Goal: Task Accomplishment & Management: Use online tool/utility

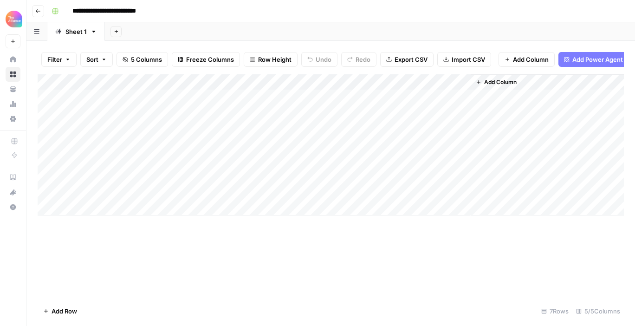
click at [83, 210] on div "Add Column" at bounding box center [331, 144] width 586 height 141
paste textarea "**********"
type textarea "**********"
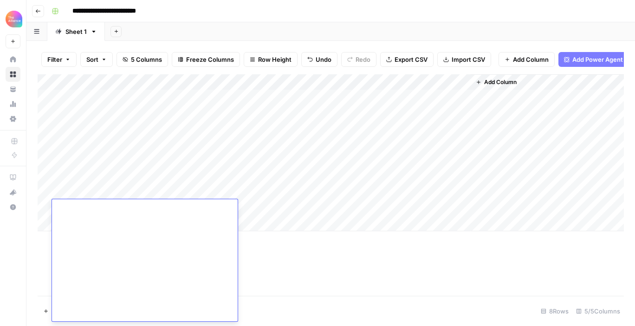
scroll to position [2325, 0]
click at [267, 267] on div "Add Column" at bounding box center [331, 184] width 586 height 221
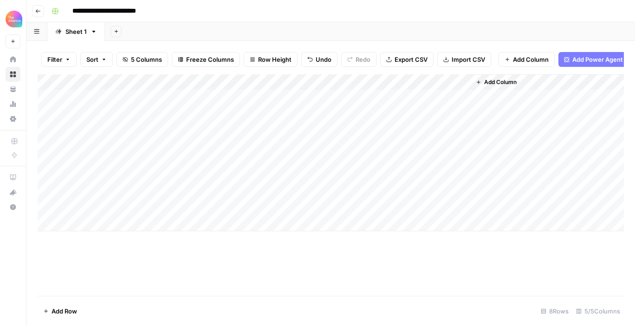
click at [195, 209] on div "Add Column" at bounding box center [331, 152] width 586 height 157
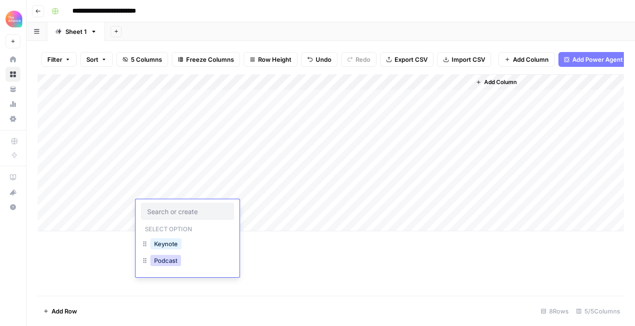
click at [173, 264] on button "Podcast" at bounding box center [165, 260] width 31 height 11
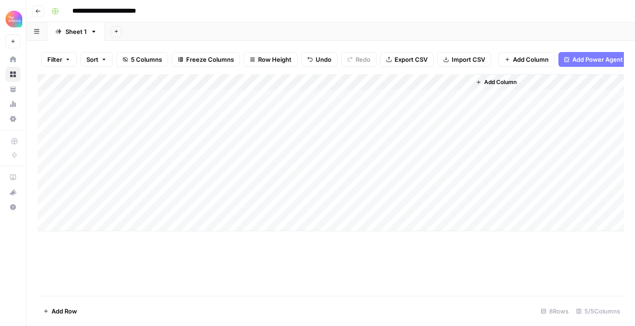
click at [283, 83] on div "Add Column" at bounding box center [331, 152] width 586 height 157
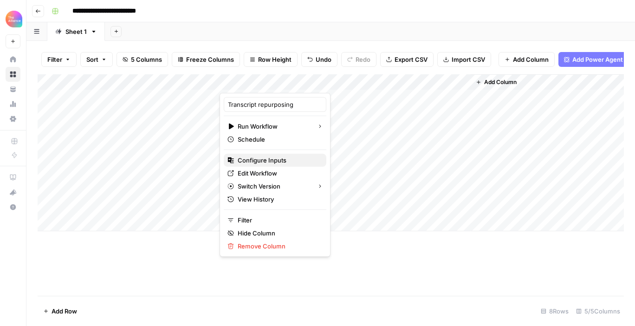
click at [269, 160] on span "Configure Inputs" at bounding box center [278, 159] width 81 height 9
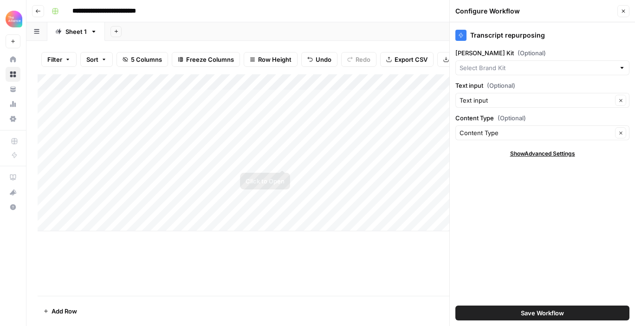
type input "CMO Alliance"
click at [508, 72] on div "CMO Alliance Clear" at bounding box center [542, 67] width 174 height 15
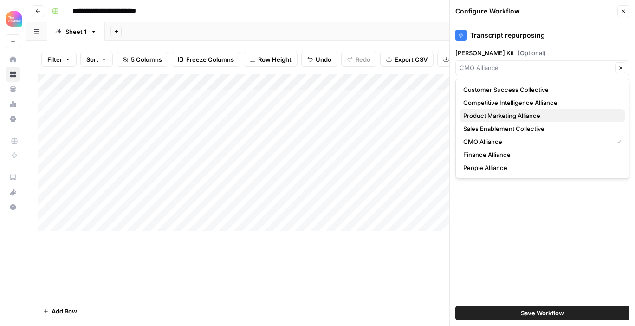
click at [505, 112] on span "Product Marketing Alliance" at bounding box center [540, 115] width 155 height 9
type input "Product Marketing Alliance"
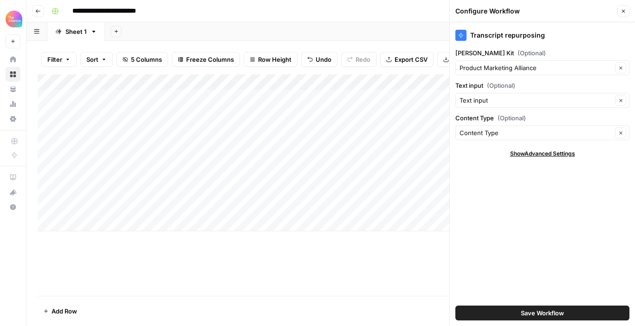
click at [549, 308] on span "Save Workflow" at bounding box center [542, 312] width 43 height 9
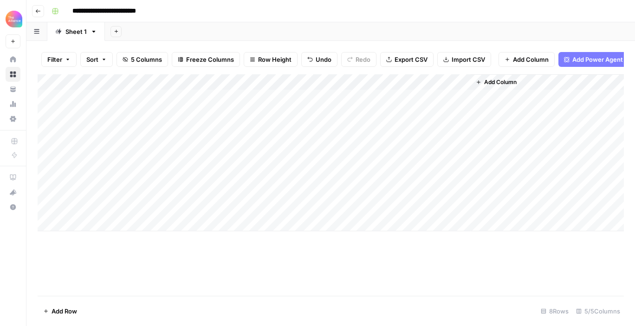
click at [250, 208] on div "Add Column" at bounding box center [331, 152] width 586 height 157
click at [455, 82] on div "Add Column" at bounding box center [331, 152] width 586 height 157
click at [462, 84] on div at bounding box center [429, 83] width 84 height 19
click at [463, 82] on div at bounding box center [429, 83] width 84 height 19
click at [421, 266] on div "Add Column" at bounding box center [331, 184] width 586 height 221
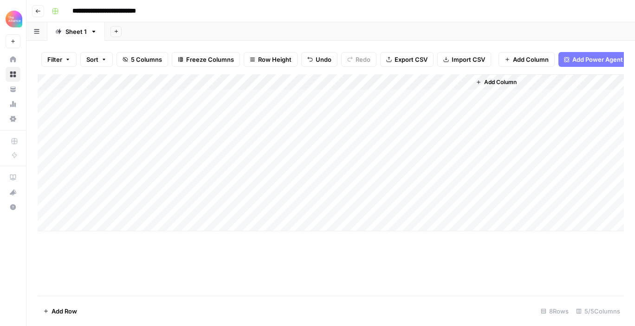
click at [422, 207] on div "Add Column" at bounding box center [331, 152] width 586 height 157
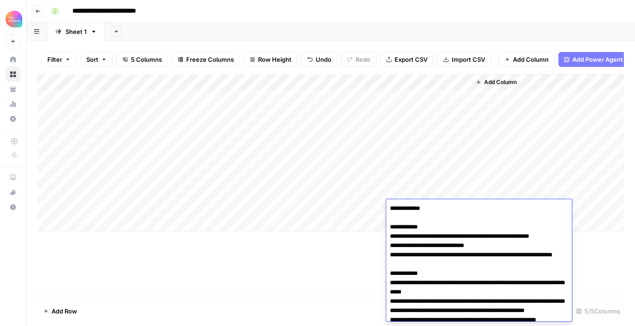
scroll to position [534, 0]
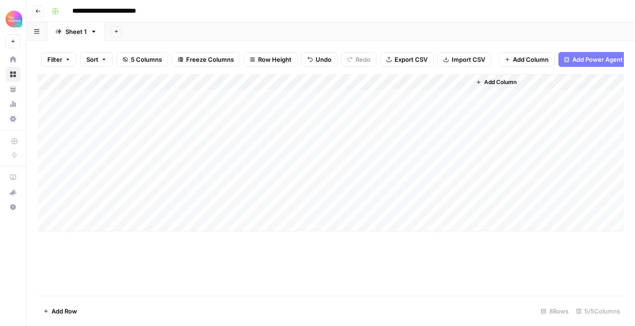
click at [296, 253] on div "Add Column" at bounding box center [331, 184] width 586 height 221
click at [266, 83] on div "Add Column" at bounding box center [331, 152] width 586 height 157
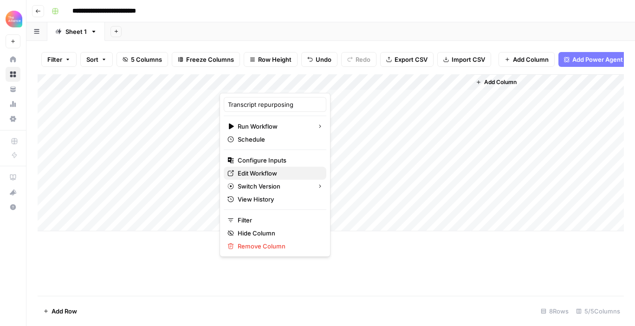
click at [264, 173] on span "Edit Workflow" at bounding box center [278, 172] width 81 height 9
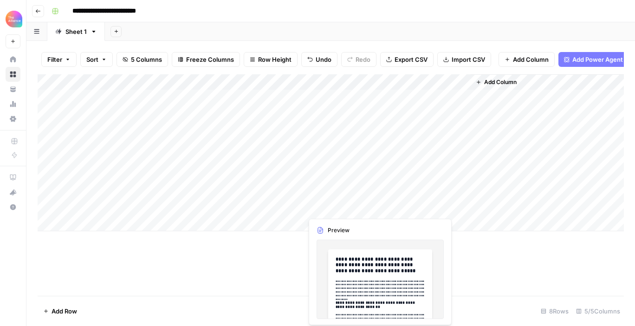
click at [329, 207] on div "Add Column" at bounding box center [331, 152] width 586 height 157
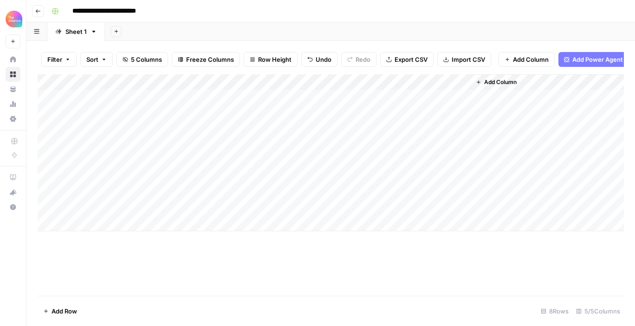
click at [375, 208] on div "Add Column" at bounding box center [331, 152] width 586 height 157
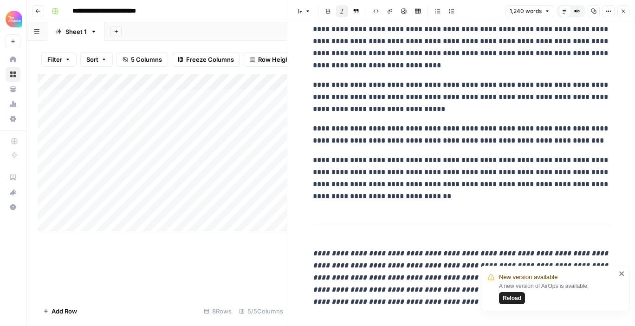
scroll to position [2080, 0]
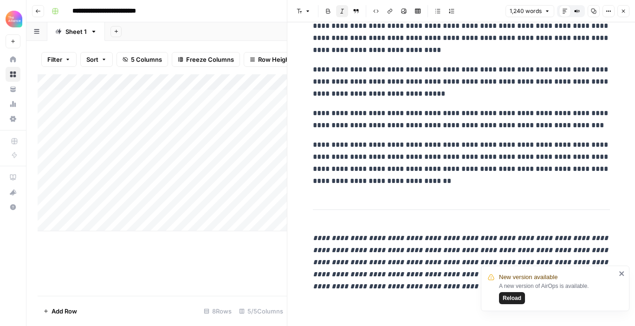
click at [625, 13] on icon "button" at bounding box center [623, 11] width 6 height 6
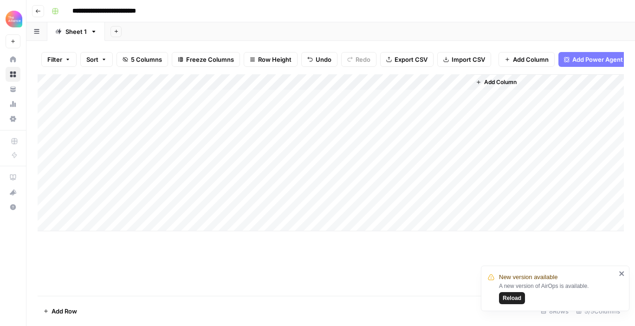
click at [456, 209] on div "Add Column" at bounding box center [331, 152] width 586 height 157
click at [442, 211] on div "Add Column" at bounding box center [331, 152] width 586 height 157
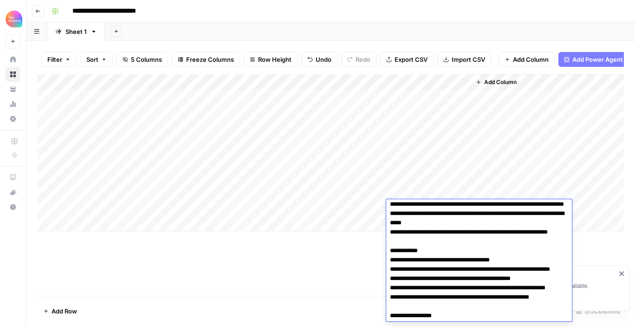
scroll to position [0, 0]
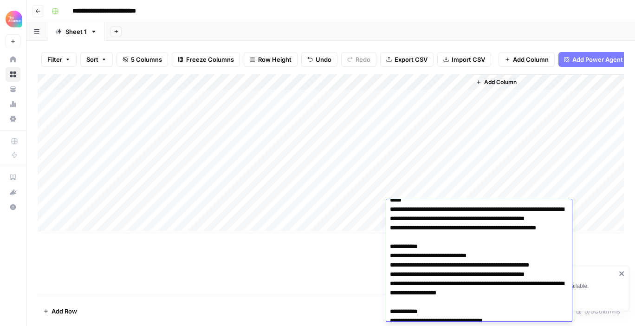
scroll to position [109, 0]
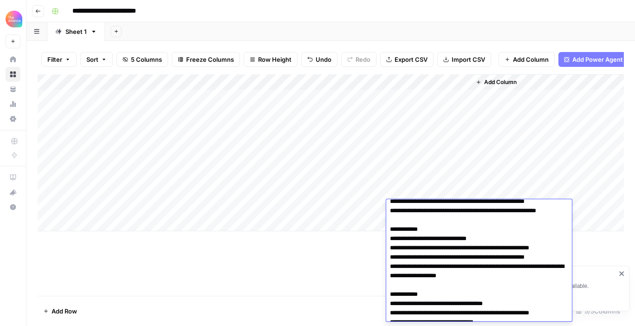
click at [112, 194] on div "Add Column" at bounding box center [331, 152] width 586 height 157
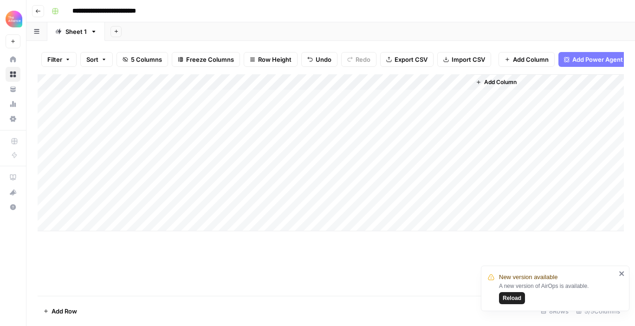
click at [112, 194] on div "Add Column" at bounding box center [331, 152] width 586 height 157
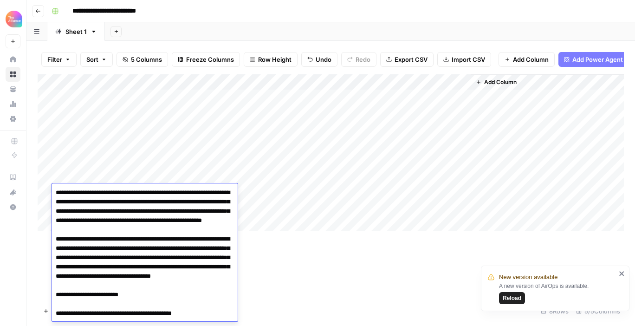
click at [113, 174] on div "Add Column" at bounding box center [331, 152] width 586 height 157
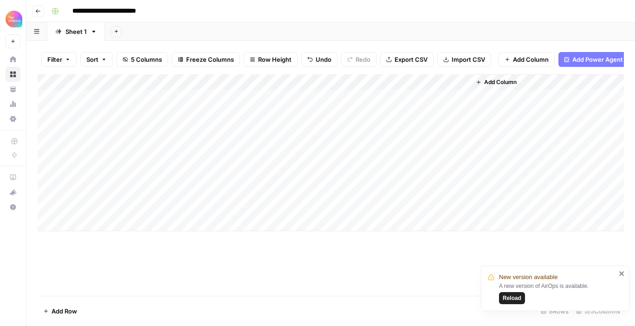
click at [113, 174] on div "Add Column" at bounding box center [331, 152] width 586 height 157
click at [109, 141] on div "Add Column" at bounding box center [331, 152] width 586 height 157
click at [426, 146] on div "Add Column" at bounding box center [331, 152] width 586 height 157
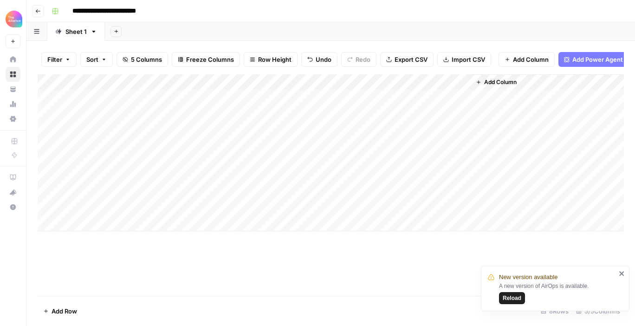
click at [426, 146] on div "Add Column" at bounding box center [331, 152] width 586 height 157
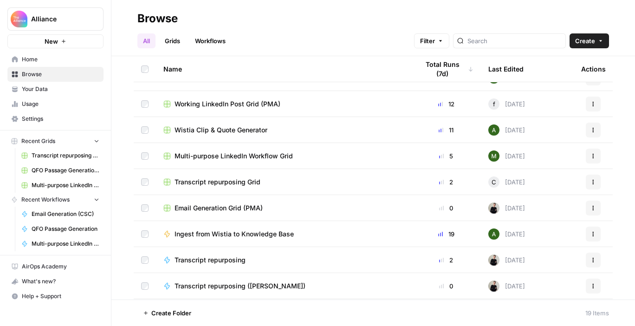
scroll to position [154, 0]
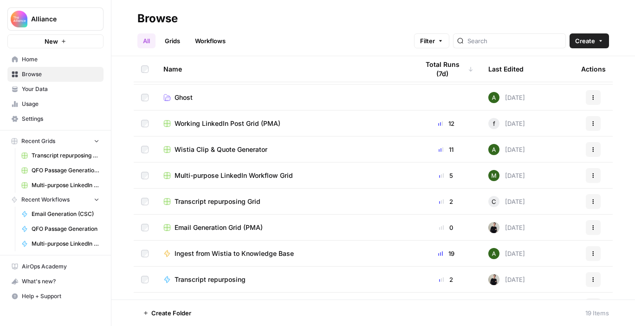
click at [240, 149] on span "Wistia Clip & Quote Generator" at bounding box center [220, 149] width 93 height 9
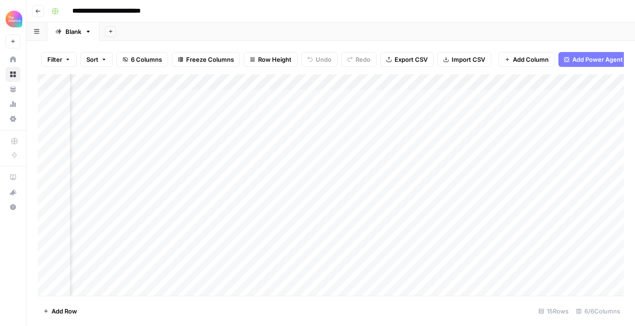
scroll to position [0, 76]
click at [467, 83] on div "Add Column" at bounding box center [331, 184] width 586 height 221
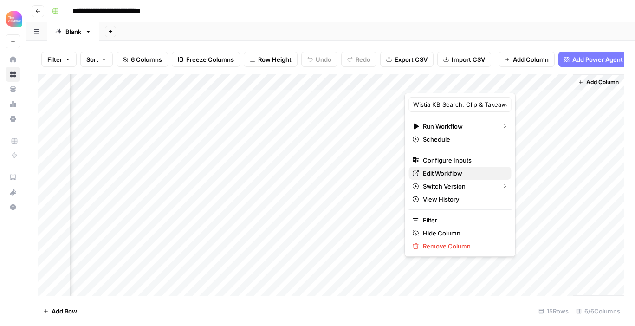
click at [451, 170] on span "Edit Workflow" at bounding box center [463, 172] width 81 height 9
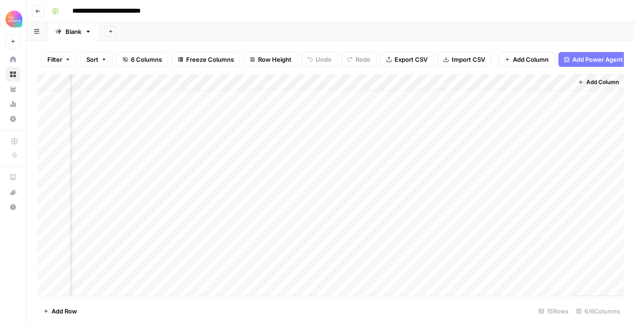
scroll to position [13, 76]
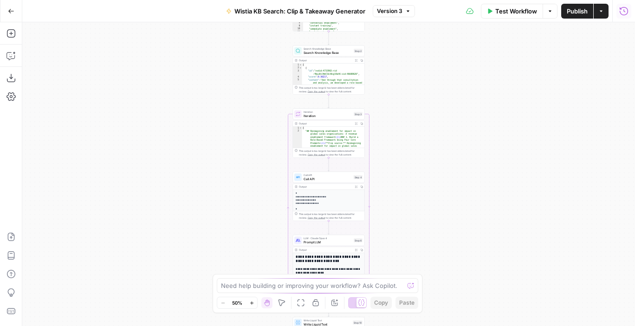
click at [626, 17] on button "Run History" at bounding box center [623, 11] width 15 height 15
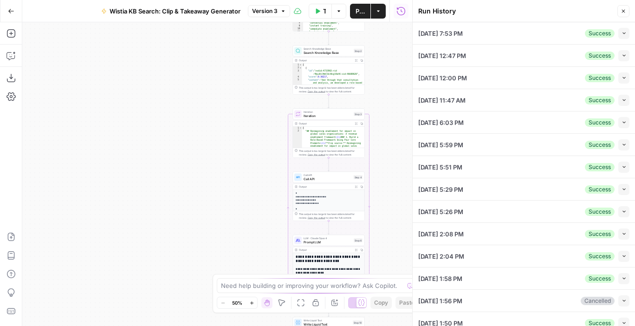
click at [575, 40] on div "08/14/25 at 7:53 PM Success Collapse" at bounding box center [523, 33] width 211 height 22
click at [626, 34] on button "Collapse" at bounding box center [623, 33] width 11 height 11
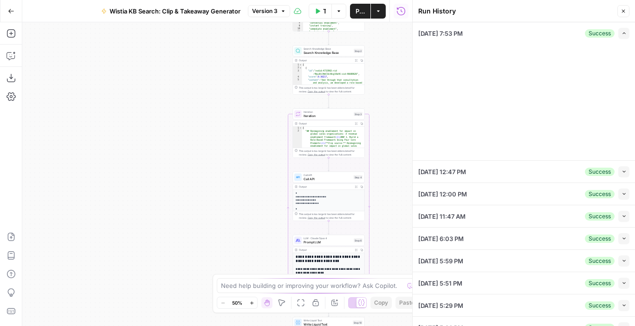
type input "Sales Enablement Collective"
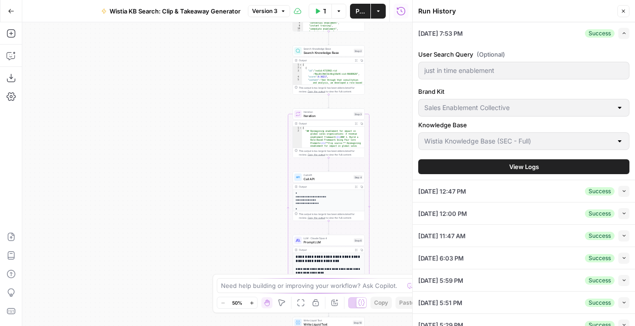
click at [517, 162] on span "View Logs" at bounding box center [524, 166] width 30 height 9
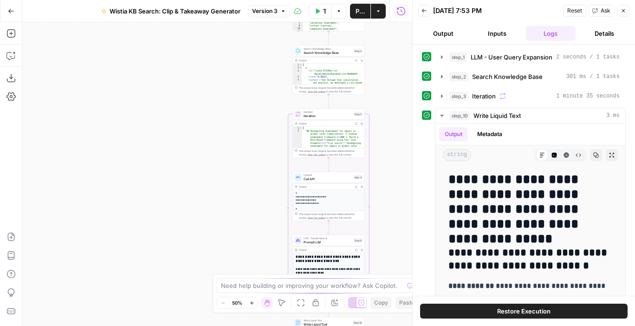
click at [452, 35] on button "Output" at bounding box center [443, 33] width 50 height 15
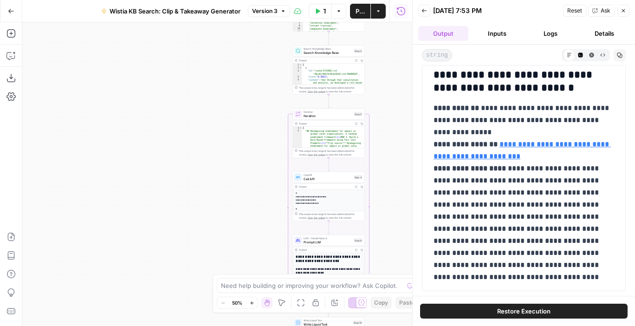
scroll to position [79, 0]
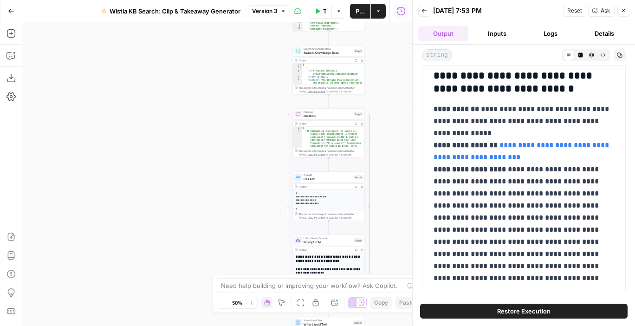
drag, startPoint x: 476, startPoint y: 107, endPoint x: 476, endPoint y: 136, distance: 28.8
click at [476, 136] on p "**********" at bounding box center [523, 223] width 181 height 241
drag, startPoint x: 477, startPoint y: 134, endPoint x: 478, endPoint y: 110, distance: 23.7
click at [478, 110] on p "**********" at bounding box center [523, 223] width 181 height 241
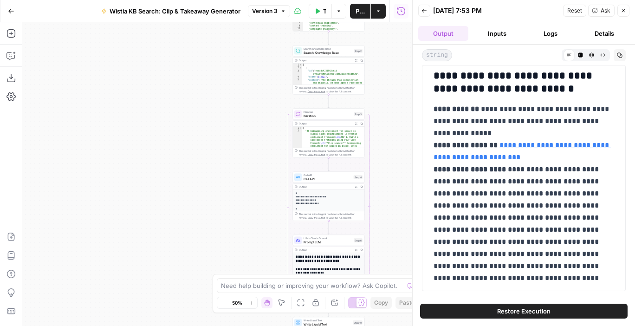
click at [478, 110] on p "**********" at bounding box center [523, 223] width 181 height 241
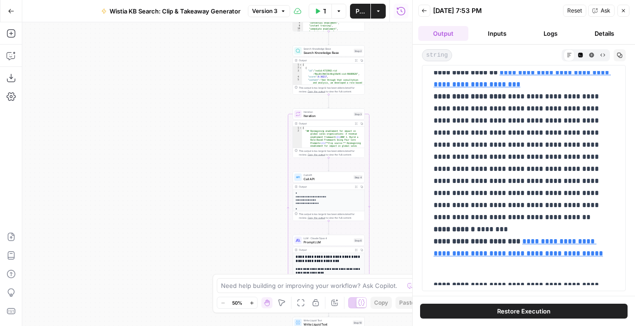
scroll to position [155, 0]
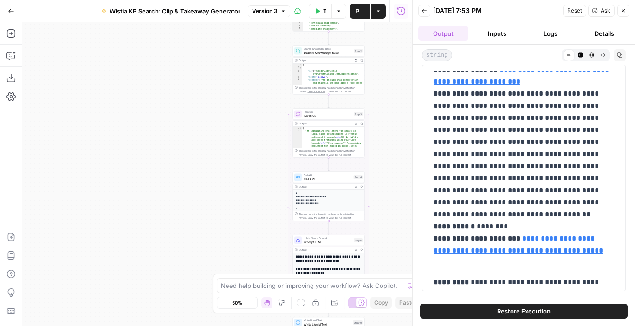
drag, startPoint x: 510, startPoint y: 104, endPoint x: 514, endPoint y: 213, distance: 109.1
click at [514, 213] on p "**********" at bounding box center [523, 147] width 181 height 241
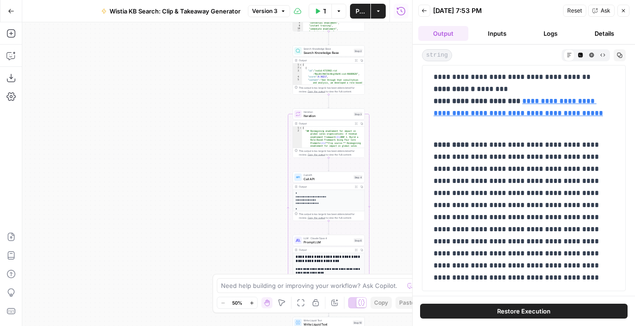
scroll to position [310, 0]
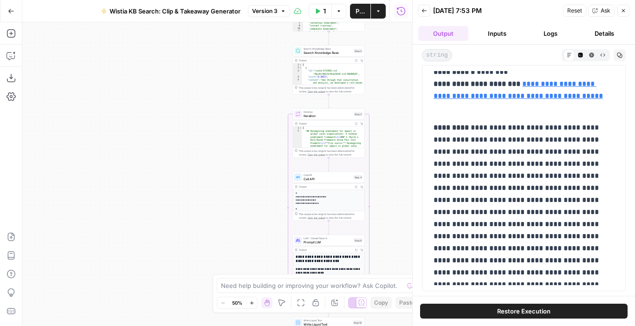
drag, startPoint x: 472, startPoint y: 124, endPoint x: 529, endPoint y: 245, distance: 133.7
click at [529, 245] on p "**********" at bounding box center [523, 212] width 181 height 181
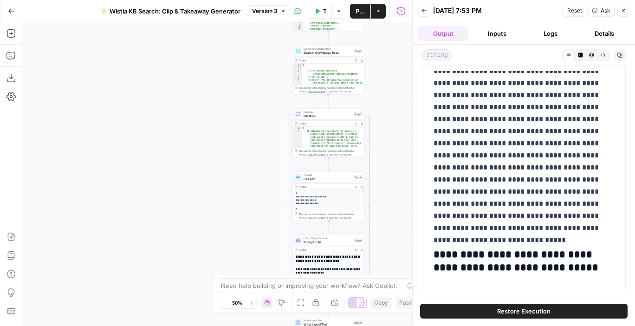
scroll to position [358, 0]
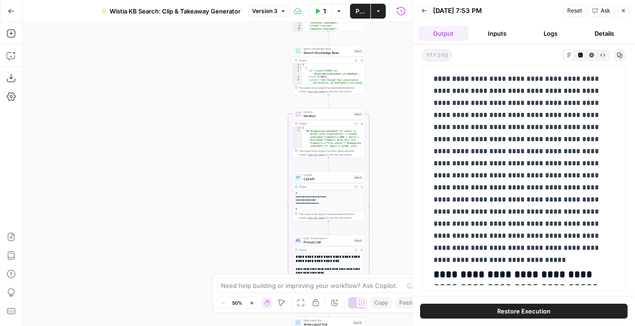
drag, startPoint x: 537, startPoint y: 246, endPoint x: 471, endPoint y: 77, distance: 181.5
click at [471, 77] on p "**********" at bounding box center [523, 163] width 181 height 181
drag, startPoint x: 549, startPoint y: 247, endPoint x: 475, endPoint y: 81, distance: 182.2
click at [475, 81] on p "**********" at bounding box center [523, 163] width 181 height 181
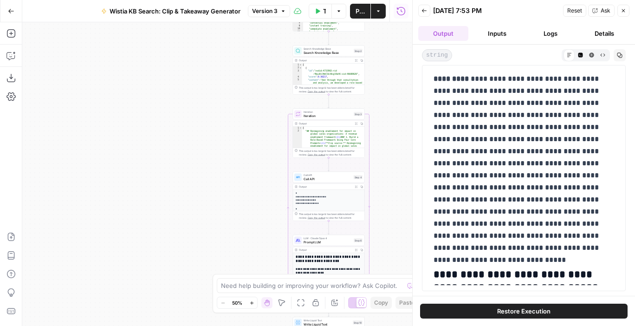
click at [475, 81] on p "**********" at bounding box center [523, 163] width 181 height 181
drag, startPoint x: 475, startPoint y: 80, endPoint x: 536, endPoint y: 250, distance: 180.7
click at [536, 250] on p "**********" at bounding box center [523, 163] width 181 height 181
drag, startPoint x: 536, startPoint y: 250, endPoint x: 473, endPoint y: 77, distance: 184.5
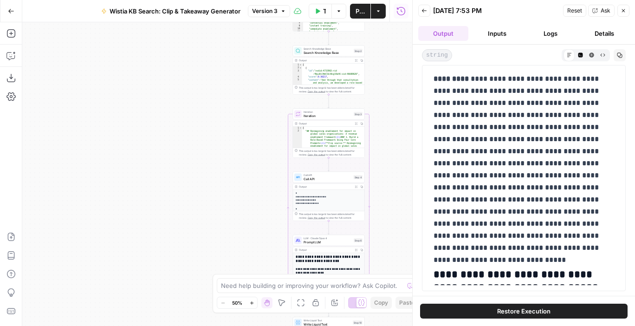
click at [473, 77] on p "**********" at bounding box center [523, 163] width 181 height 181
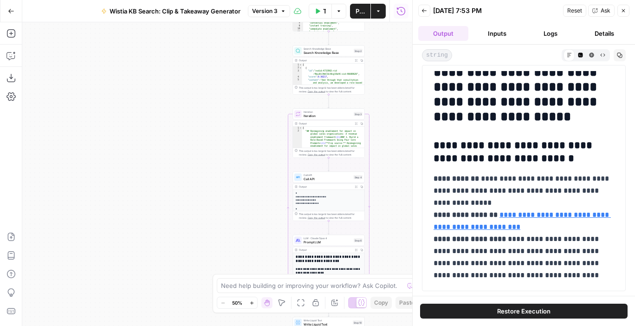
scroll to position [0, 0]
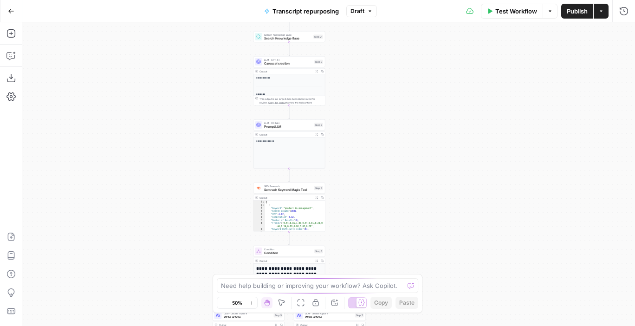
drag, startPoint x: 409, startPoint y: 116, endPoint x: 346, endPoint y: 283, distance: 178.1
click at [346, 283] on body "**********" at bounding box center [317, 163] width 635 height 326
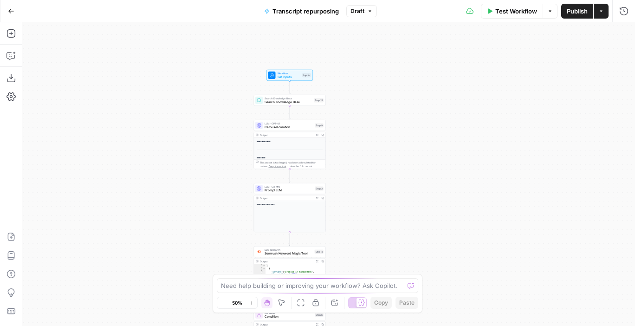
drag, startPoint x: 389, startPoint y: 112, endPoint x: 388, endPoint y: 322, distance: 209.3
click at [388, 320] on div "**********" at bounding box center [328, 173] width 613 height 303
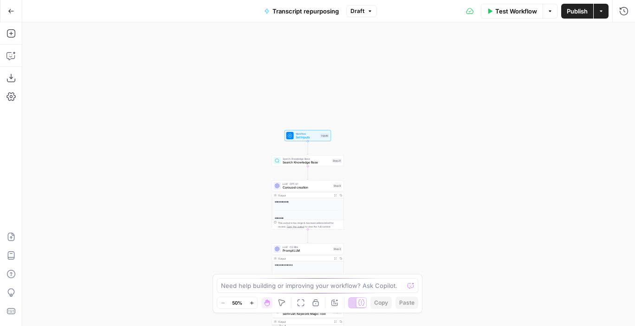
drag, startPoint x: 368, startPoint y: 235, endPoint x: 404, endPoint y: 65, distance: 174.6
click at [404, 65] on div "**********" at bounding box center [328, 173] width 613 height 303
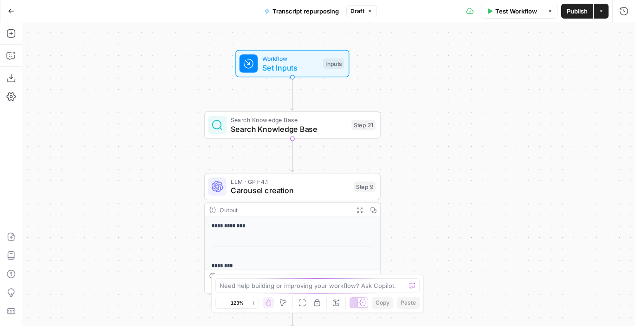
drag, startPoint x: 343, startPoint y: 102, endPoint x: 413, endPoint y: 164, distance: 93.7
click at [413, 164] on div "**********" at bounding box center [328, 173] width 613 height 303
click at [256, 129] on span "Search Knowledge Base" at bounding box center [289, 130] width 116 height 12
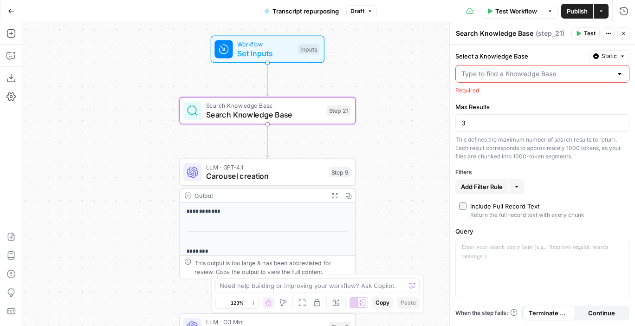
drag, startPoint x: 413, startPoint y: 182, endPoint x: 383, endPoint y: 190, distance: 30.4
click at [383, 190] on div "**********" at bounding box center [328, 173] width 613 height 303
click at [263, 47] on span "Workflow" at bounding box center [265, 43] width 56 height 9
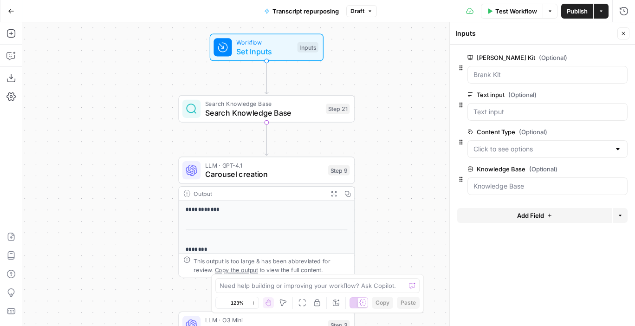
click at [382, 132] on div "**********" at bounding box center [328, 173] width 613 height 303
click at [301, 106] on span "Search Knowledge Base" at bounding box center [263, 103] width 116 height 9
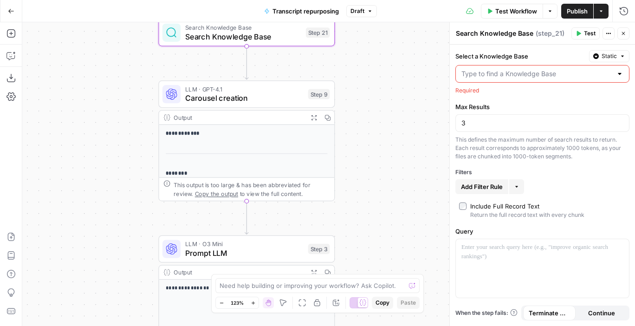
drag, startPoint x: 406, startPoint y: 182, endPoint x: 385, endPoint y: 104, distance: 80.3
click at [385, 104] on div "**********" at bounding box center [328, 173] width 613 height 303
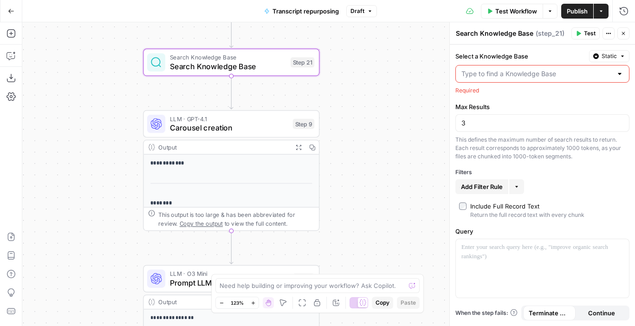
drag, startPoint x: 353, startPoint y: 67, endPoint x: 339, endPoint y: 98, distance: 34.1
click at [339, 98] on div "**********" at bounding box center [328, 173] width 613 height 303
click at [258, 129] on span "Carousel creation" at bounding box center [229, 128] width 118 height 12
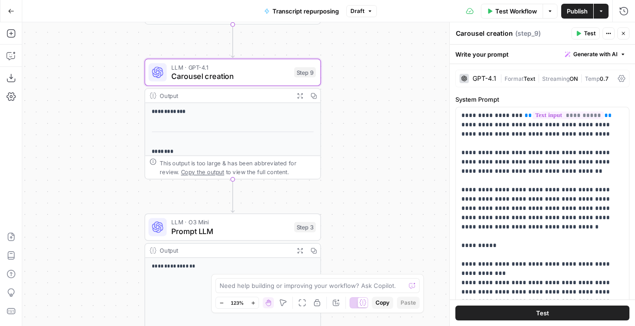
drag, startPoint x: 411, startPoint y: 187, endPoint x: 413, endPoint y: 136, distance: 51.5
click at [413, 136] on div "**********" at bounding box center [328, 173] width 613 height 303
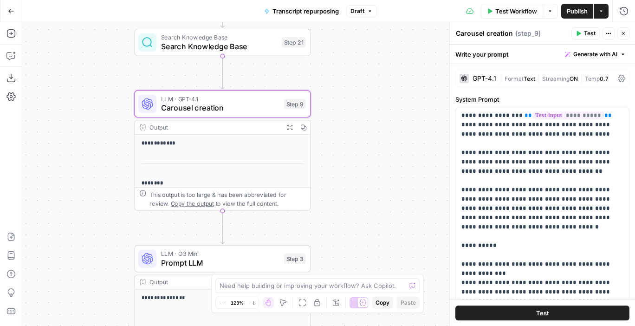
drag, startPoint x: 391, startPoint y: 195, endPoint x: 381, endPoint y: 226, distance: 33.2
click at [381, 226] on div "**********" at bounding box center [328, 173] width 613 height 303
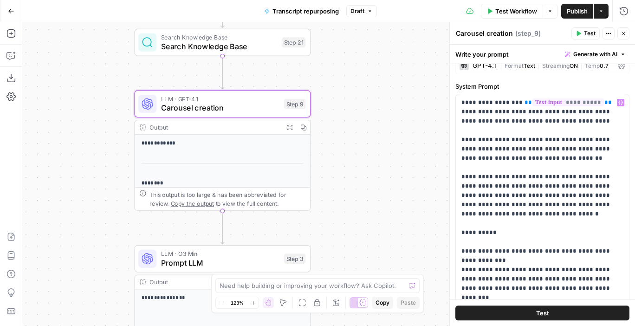
scroll to position [10, 0]
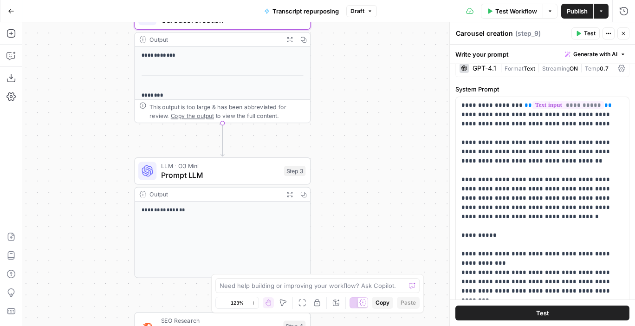
drag, startPoint x: 349, startPoint y: 211, endPoint x: 349, endPoint y: 123, distance: 88.2
click at [349, 123] on div "**********" at bounding box center [328, 173] width 613 height 303
click at [203, 171] on span "Prompt LLM" at bounding box center [220, 174] width 118 height 12
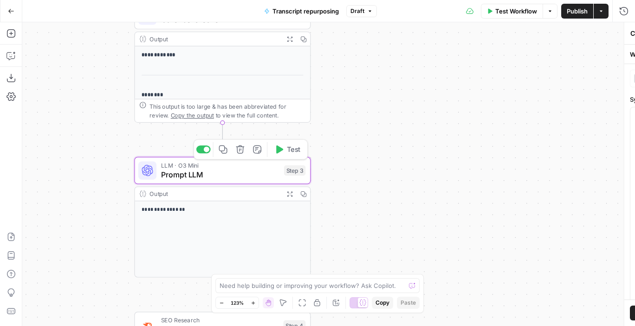
type textarea "Prompt LLM"
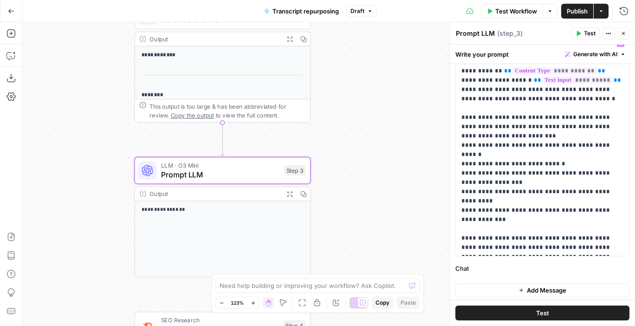
scroll to position [76, 0]
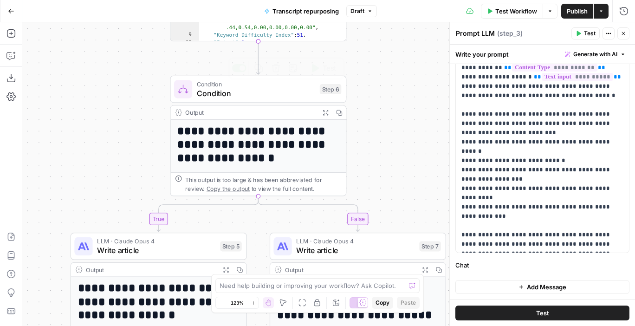
click at [216, 101] on div "Condition Condition Step 6 Copy step Delete step Add Note Test" at bounding box center [258, 89] width 176 height 27
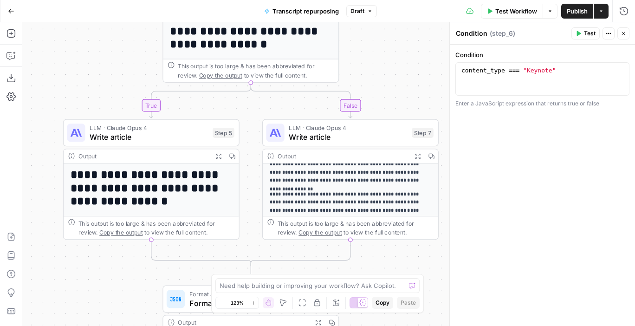
scroll to position [62, 0]
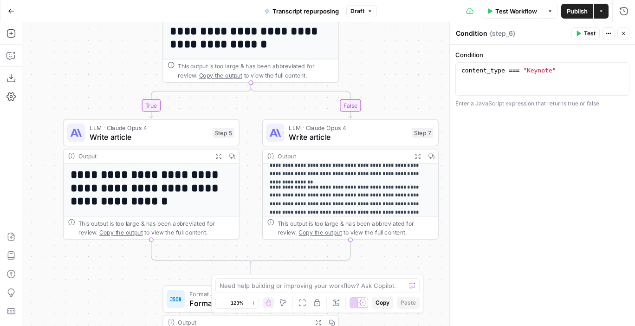
click at [315, 140] on span "Write article" at bounding box center [348, 137] width 118 height 12
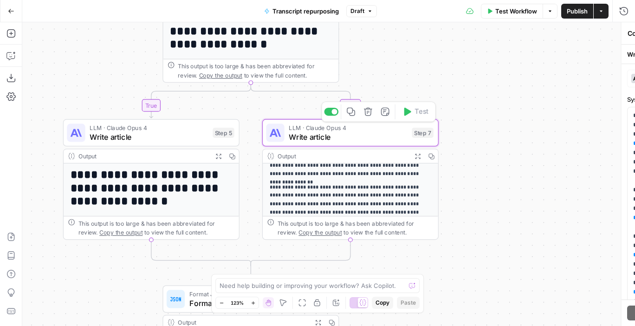
type textarea "Write article"
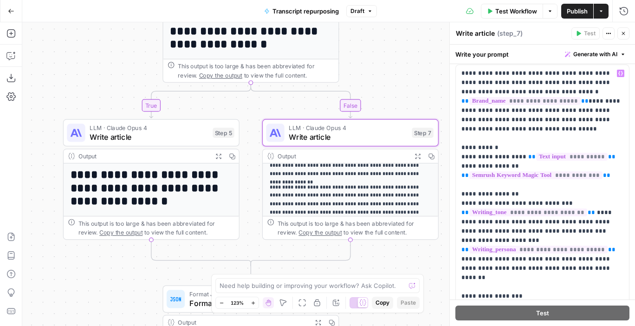
scroll to position [52, 0]
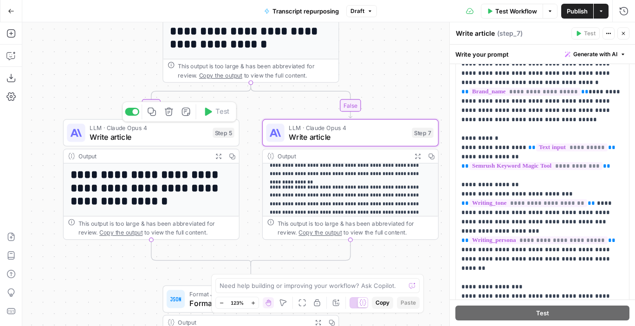
click at [197, 139] on span "Write article" at bounding box center [149, 137] width 118 height 12
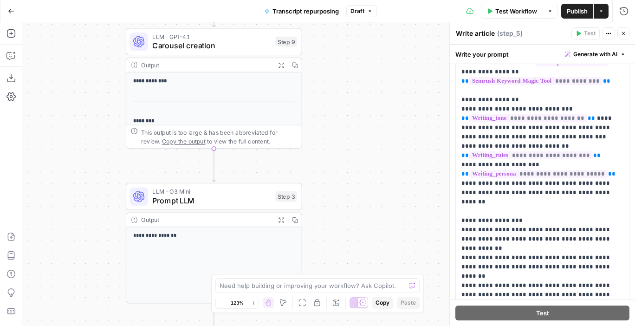
scroll to position [0, 0]
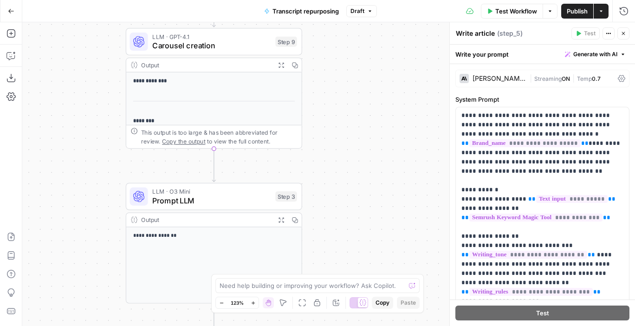
click at [214, 168] on icon "Edge from step_9 to step_3" at bounding box center [213, 164] width 3 height 33
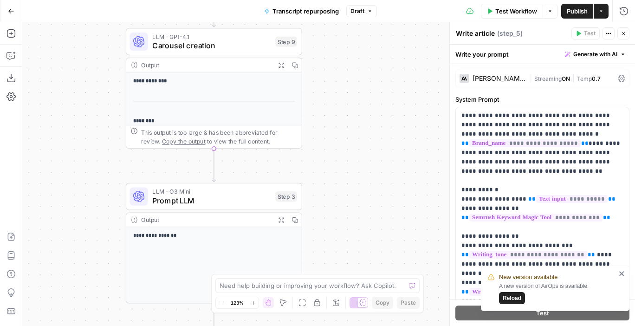
click at [399, 168] on div "**********" at bounding box center [328, 173] width 613 height 303
click at [622, 273] on icon "close" at bounding box center [621, 273] width 5 height 5
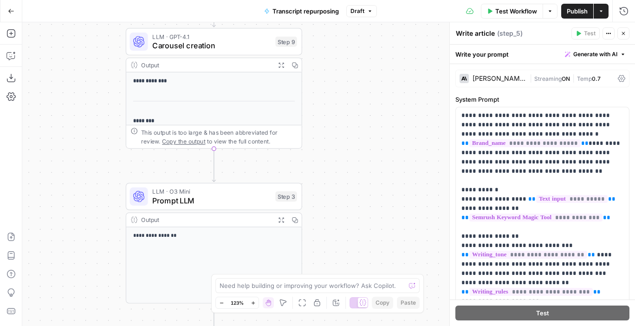
click at [13, 13] on icon "button" at bounding box center [11, 11] width 6 height 6
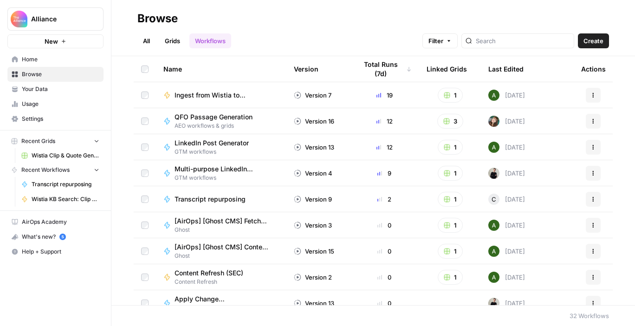
scroll to position [27, 0]
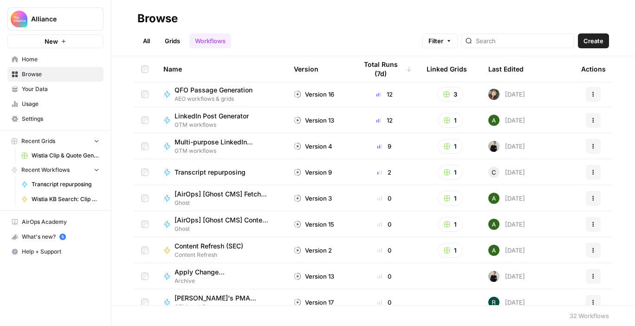
click at [39, 63] on span "Home" at bounding box center [60, 59] width 77 height 8
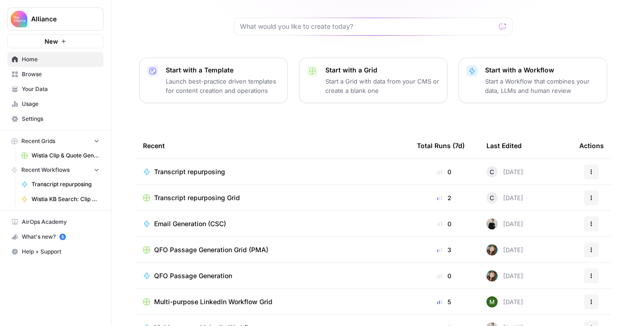
scroll to position [101, 0]
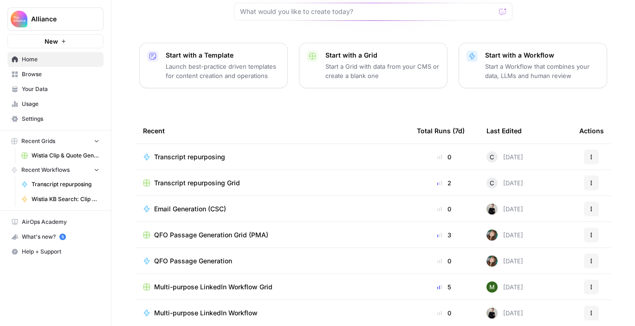
click at [66, 157] on span "Wistia Clip & Quote Generator" at bounding box center [66, 155] width 68 height 8
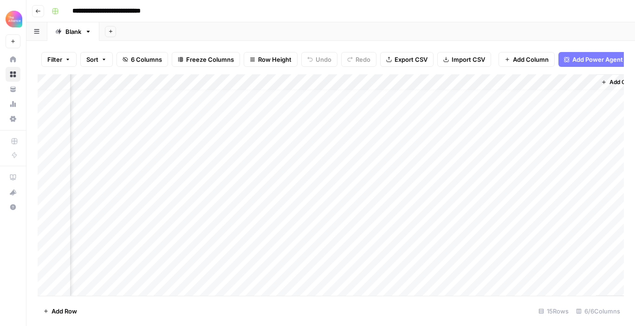
scroll to position [6, 51]
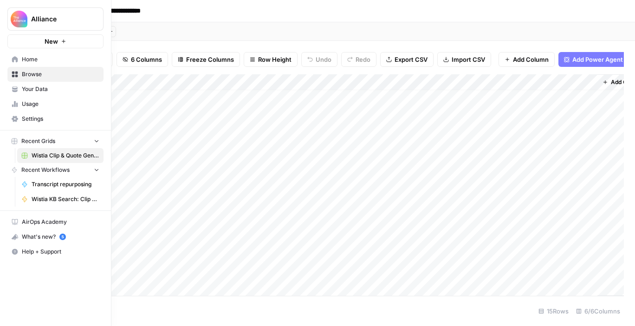
click at [8, 59] on link "Home" at bounding box center [55, 59] width 96 height 15
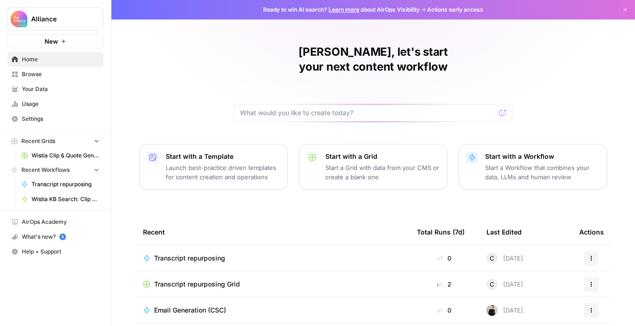
scroll to position [20, 0]
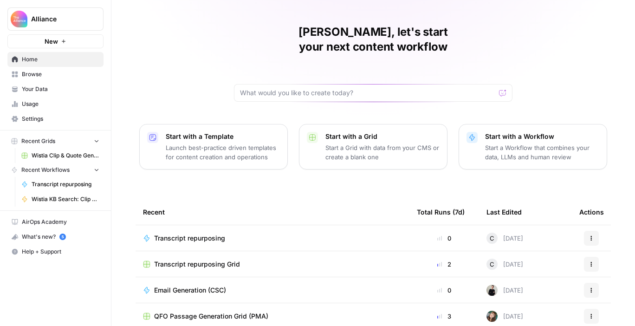
click at [284, 259] on div "Transcript repurposing Grid" at bounding box center [272, 263] width 259 height 9
